Goal: Obtain resource: Obtain resource

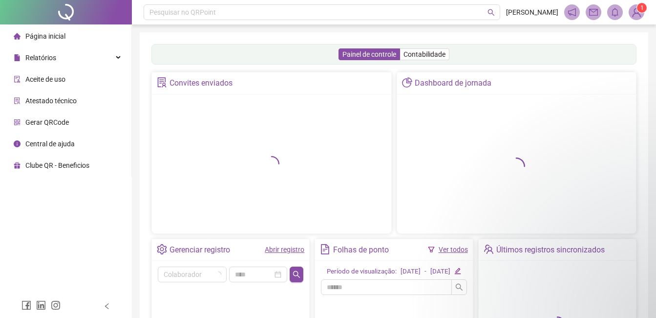
click at [47, 36] on span "Página inicial" at bounding box center [45, 36] width 40 height 8
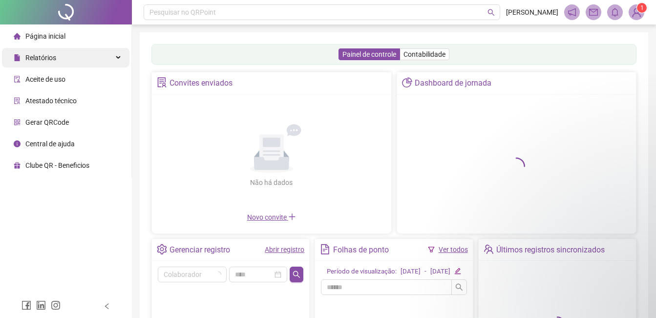
click at [44, 61] on span "Relatórios" at bounding box center [40, 58] width 31 height 8
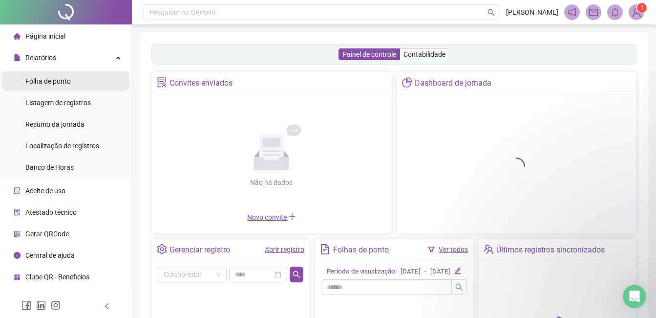
click at [56, 81] on span "Folha de ponto" at bounding box center [47, 81] width 45 height 8
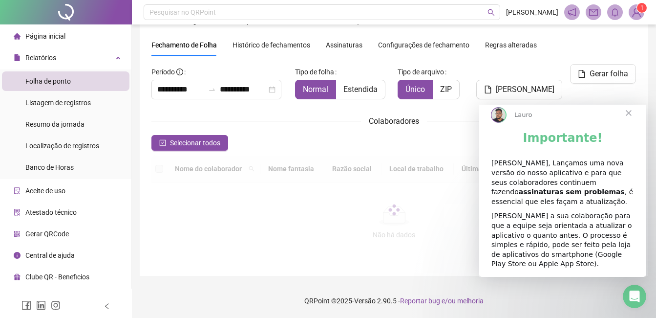
click at [629, 123] on span "Fechar" at bounding box center [628, 112] width 35 height 35
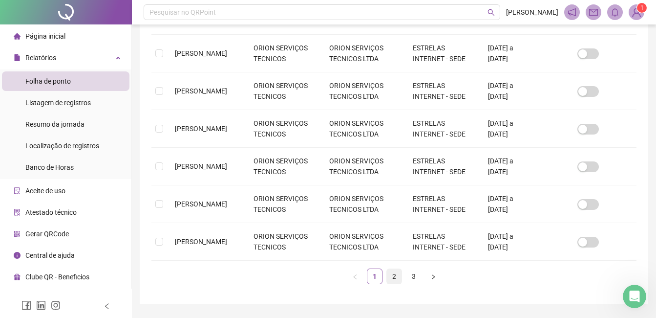
scroll to position [362, 0]
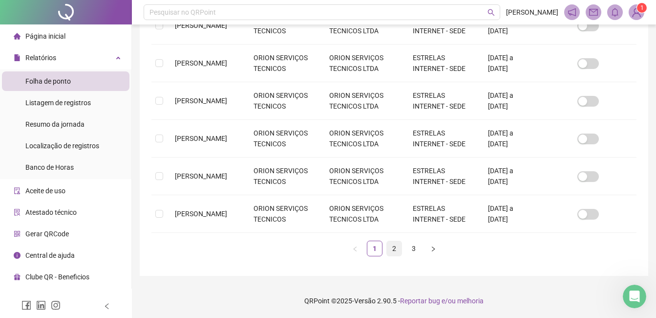
click at [392, 250] on link "2" at bounding box center [394, 248] width 15 height 15
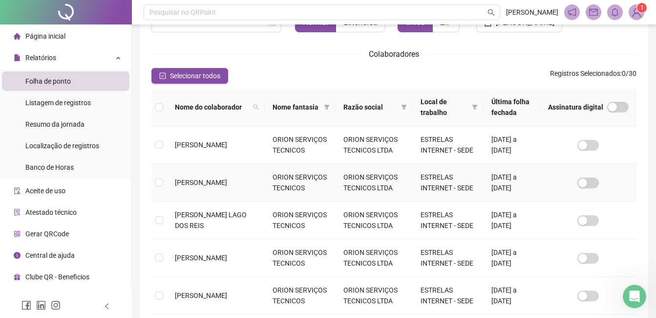
scroll to position [139, 0]
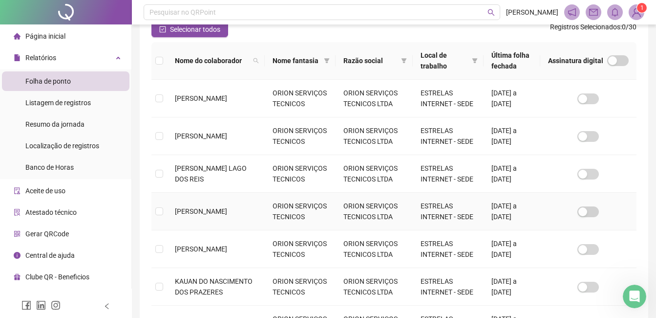
click at [157, 194] on td at bounding box center [159, 211] width 16 height 38
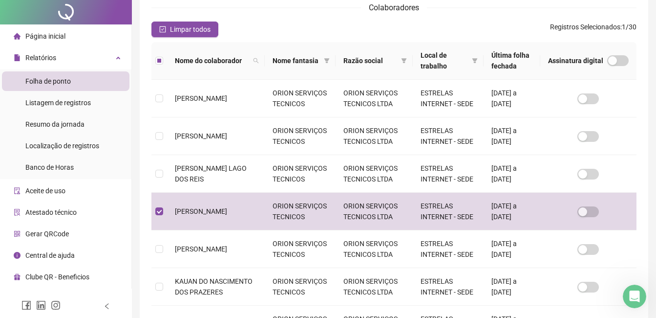
scroll to position [0, 0]
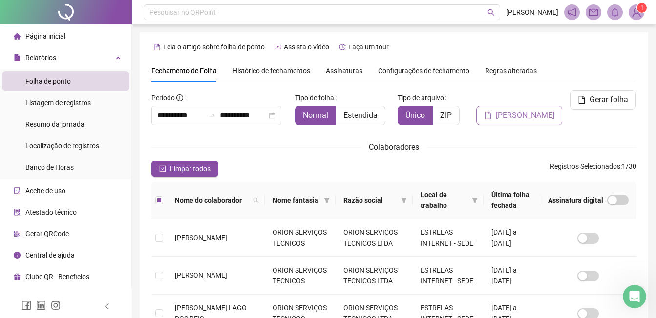
click at [507, 115] on span "[PERSON_NAME]" at bounding box center [525, 115] width 59 height 12
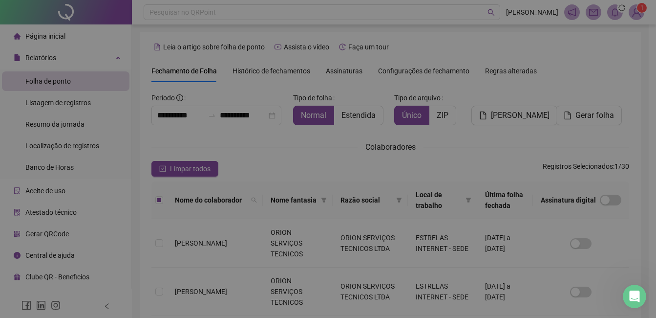
scroll to position [42, 0]
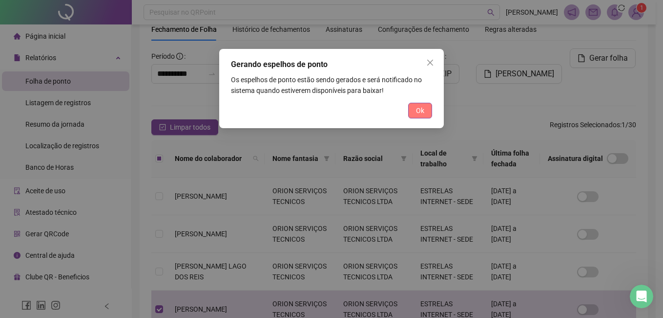
click at [422, 112] on span "Ok" at bounding box center [420, 110] width 8 height 11
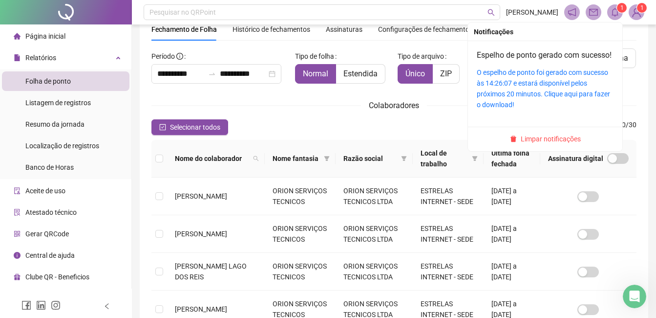
click at [525, 100] on div "O espelho de ponto foi gerado com sucesso às 14:26:07 e estará disponível pelos…" at bounding box center [545, 88] width 137 height 43
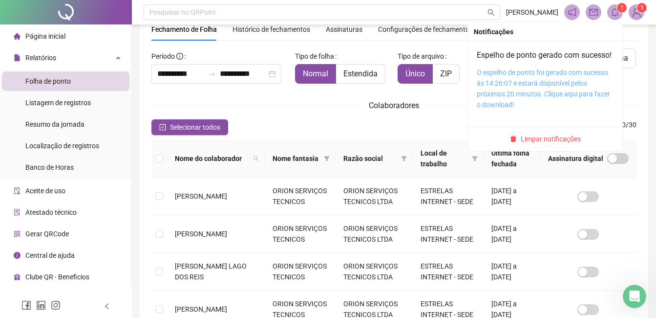
click at [522, 96] on link "O espelho de ponto foi gerado com sucesso às 14:26:07 e estará disponível pelos…" at bounding box center [543, 88] width 133 height 40
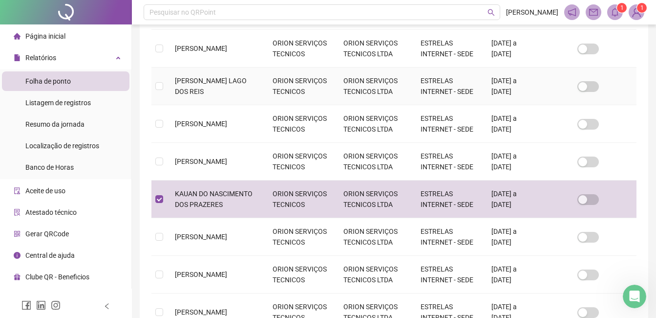
scroll to position [31, 0]
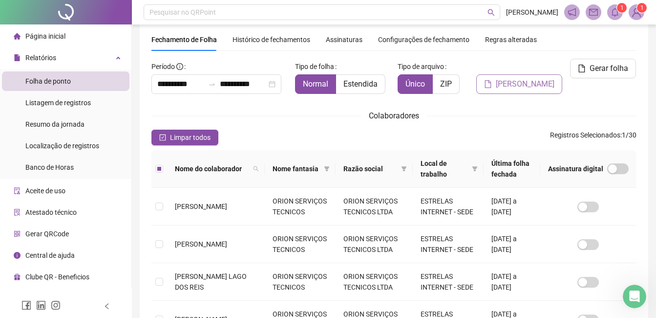
click at [523, 86] on span "[PERSON_NAME]" at bounding box center [525, 84] width 59 height 12
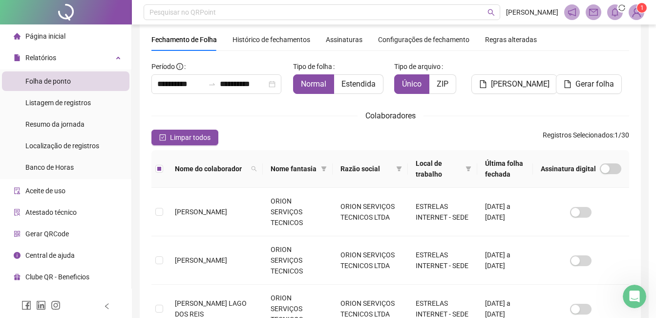
scroll to position [42, 0]
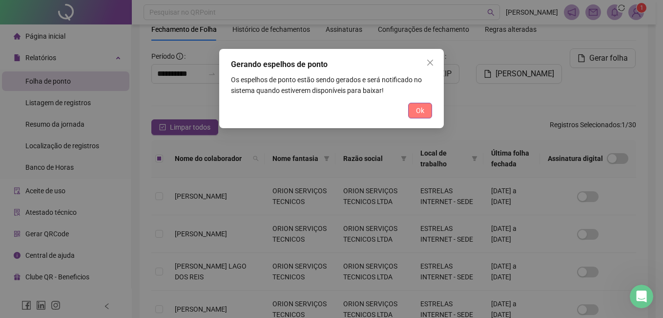
click at [414, 112] on button "Ok" at bounding box center [420, 111] width 24 height 16
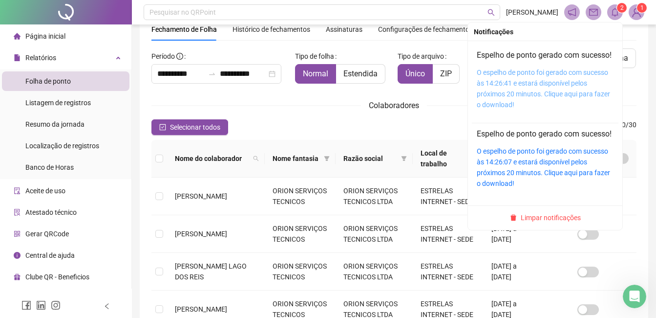
click at [522, 90] on link "O espelho de ponto foi gerado com sucesso às 14:26:41 e estará disponível pelos…" at bounding box center [543, 88] width 133 height 40
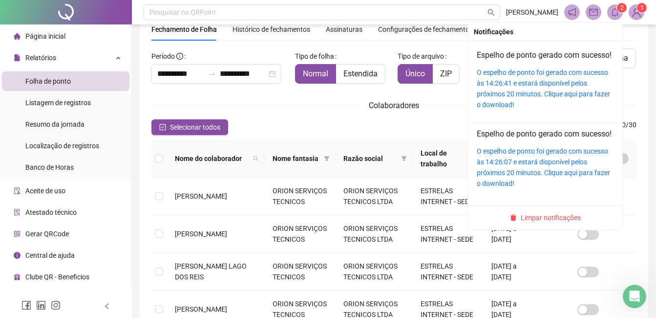
click at [615, 12] on icon "bell" at bounding box center [615, 12] width 9 height 9
click at [531, 223] on span "Limpar notificações" at bounding box center [551, 217] width 60 height 11
